Goal: Check status: Check status

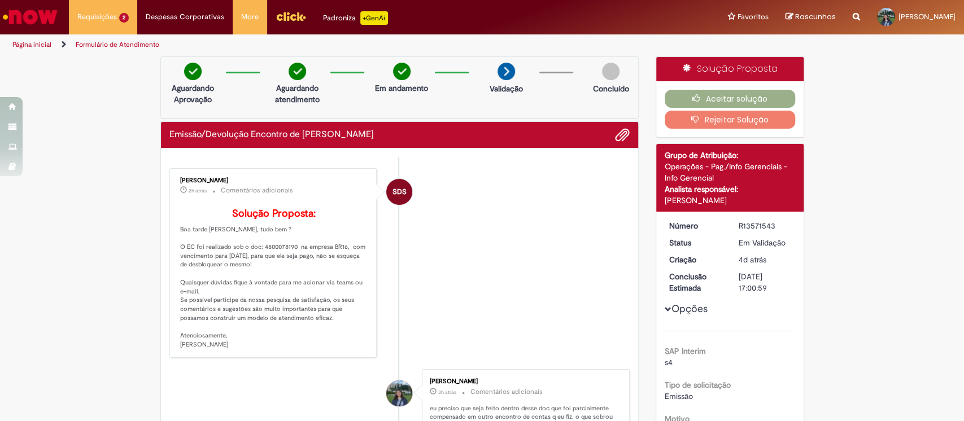
click at [285, 266] on p "Solução Proposta: Boa tarde [PERSON_NAME], tudo bem ? O EC foi realizado sob o …" at bounding box center [274, 278] width 188 height 141
copy p "4800078190"
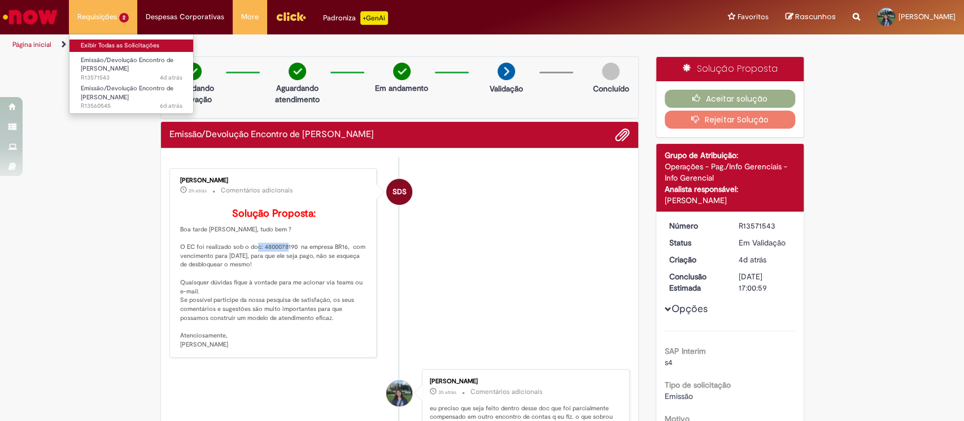
click at [134, 45] on link "Exibir Todas as Solicitações" at bounding box center [131, 46] width 124 height 12
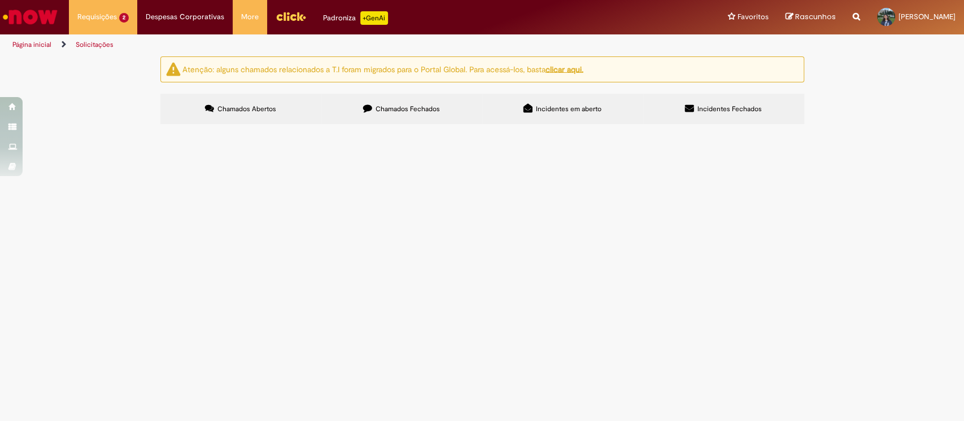
click at [449, 115] on label "Chamados Fechados" at bounding box center [401, 109] width 161 height 31
click at [0, 0] on th "Descrição" at bounding box center [0, 0] width 0 height 0
click at [0, 0] on span "Realizar EC para avarias da indústria." at bounding box center [0, 0] width 0 height 0
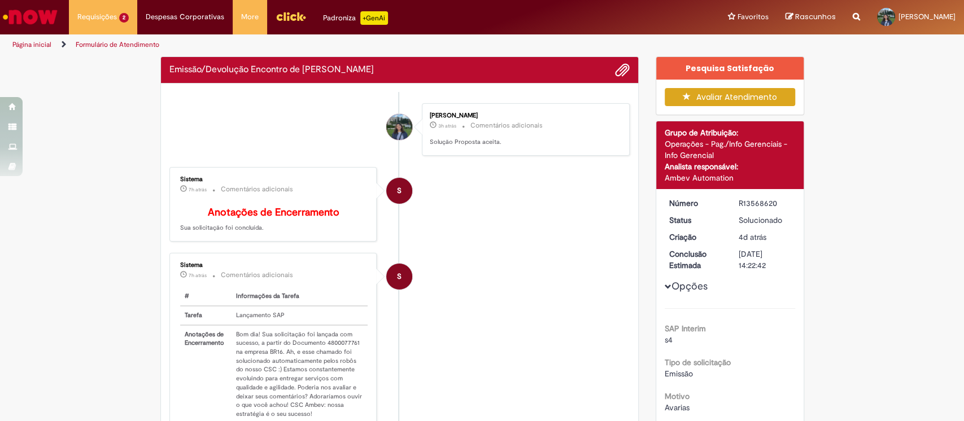
click at [340, 350] on td "Bom dia! Sua solicitação foi lançada com sucesso, a partir do Documento 4800077…" at bounding box center [300, 374] width 137 height 98
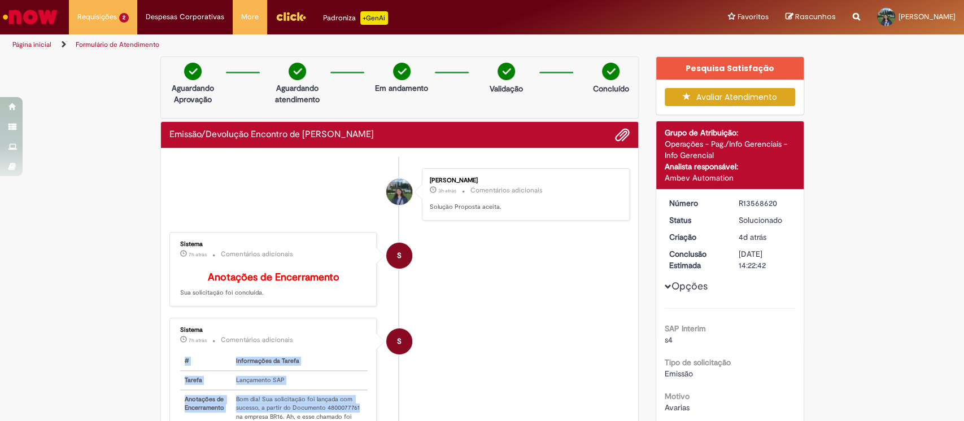
click at [340, 350] on div "Sistema 7h atrás 7 horas atrás Comentários adicionais # Informações da Tarefa T…" at bounding box center [273, 413] width 201 height 184
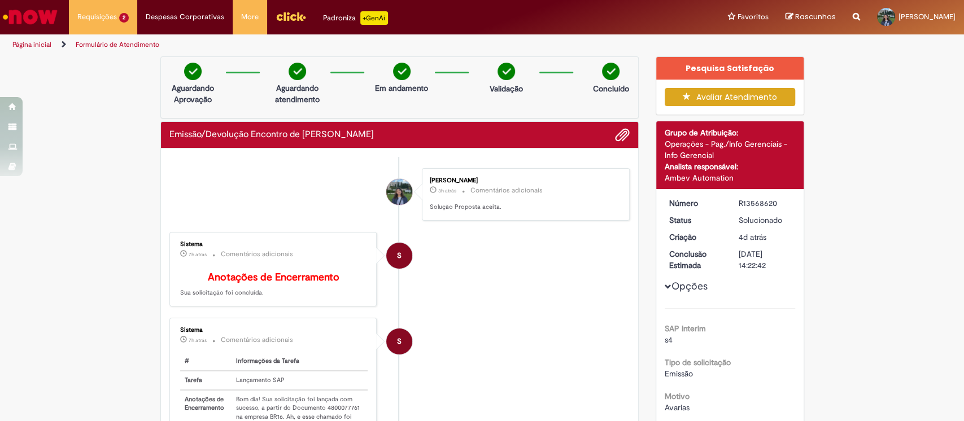
copy td "4800077761"
